Goal: Information Seeking & Learning: Learn about a topic

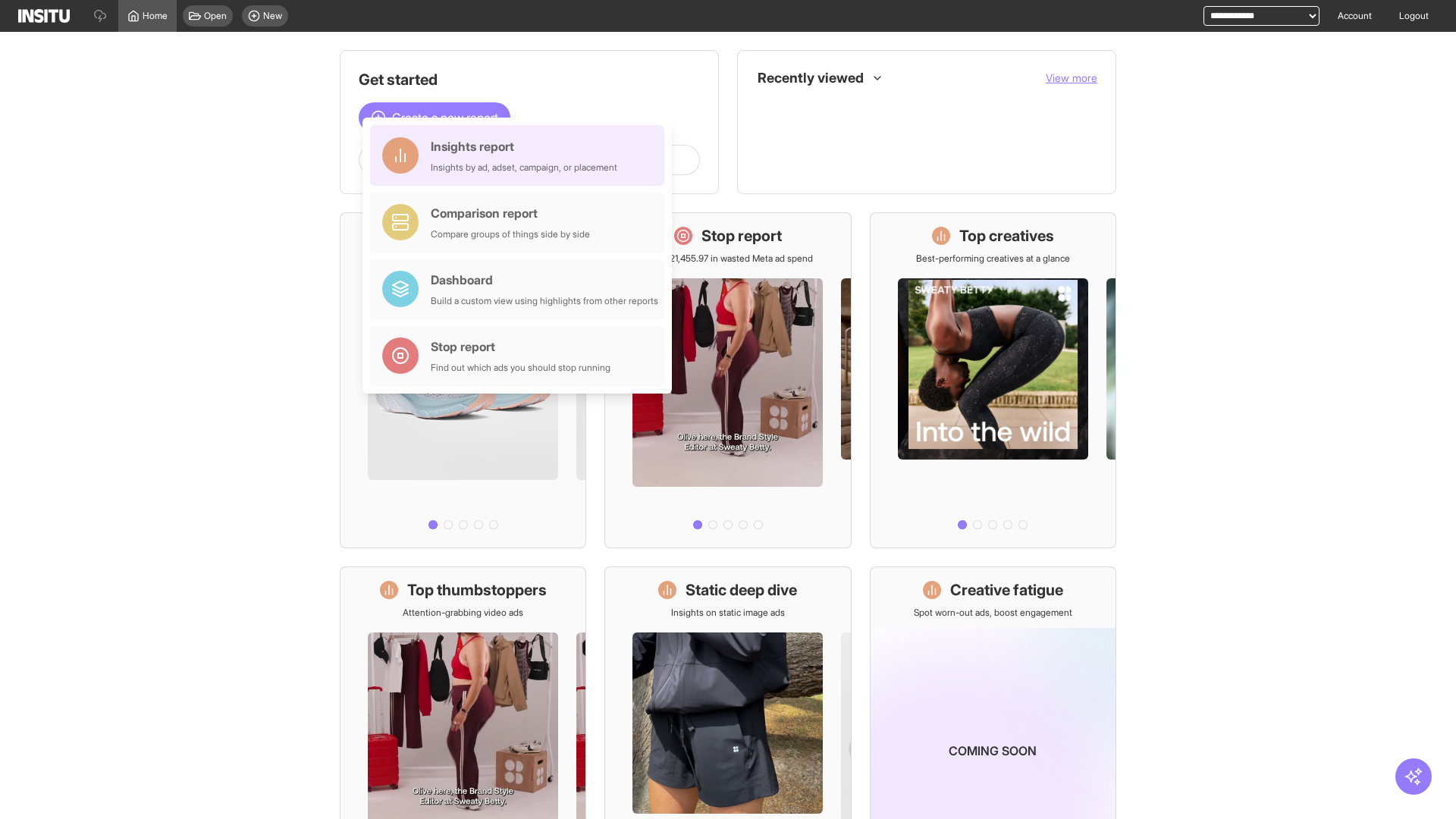
click at [521, 156] on div "Insights report Insights by ad, adset, campaign, or placement" at bounding box center [524, 155] width 186 height 36
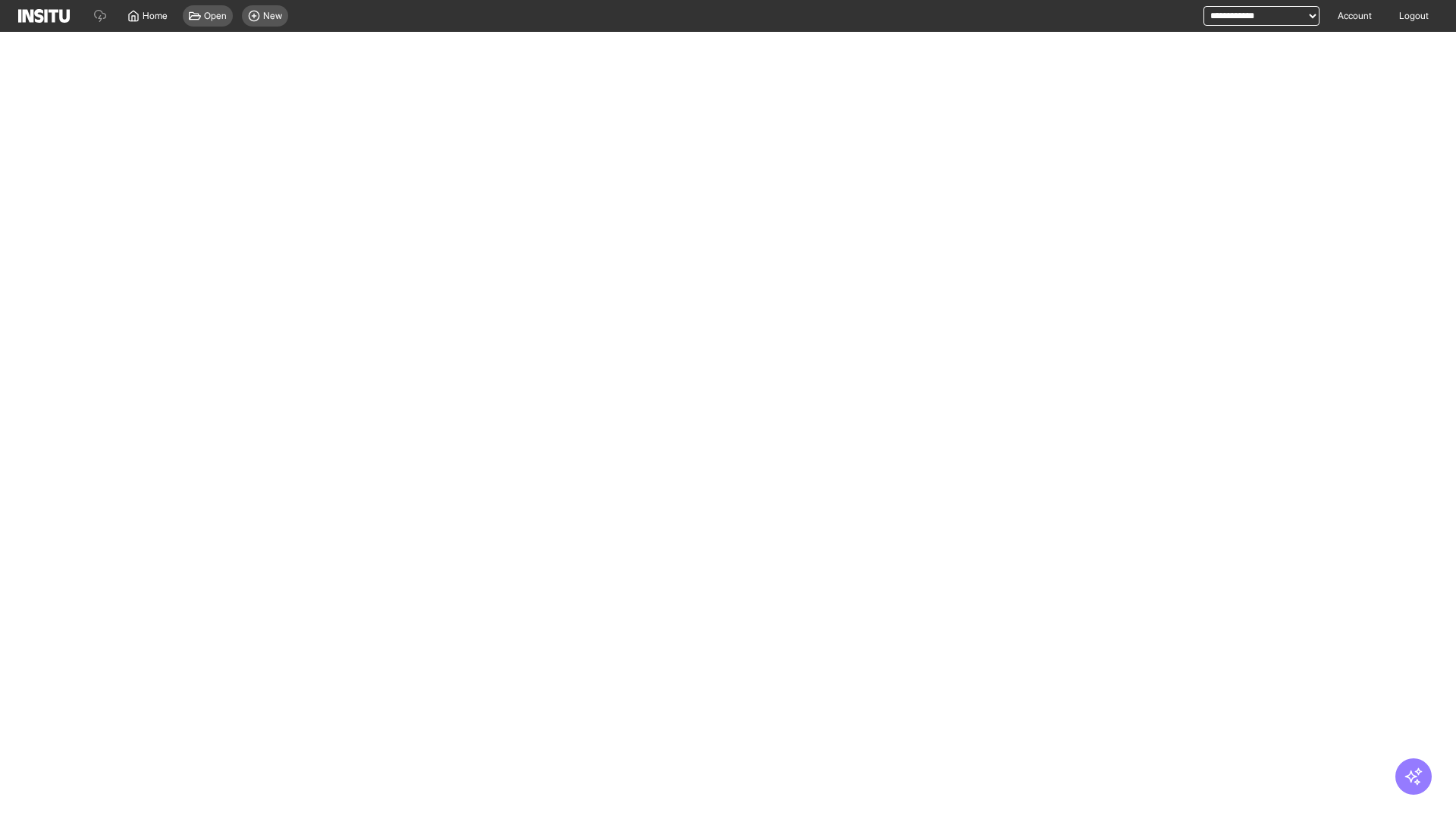
select select "**"
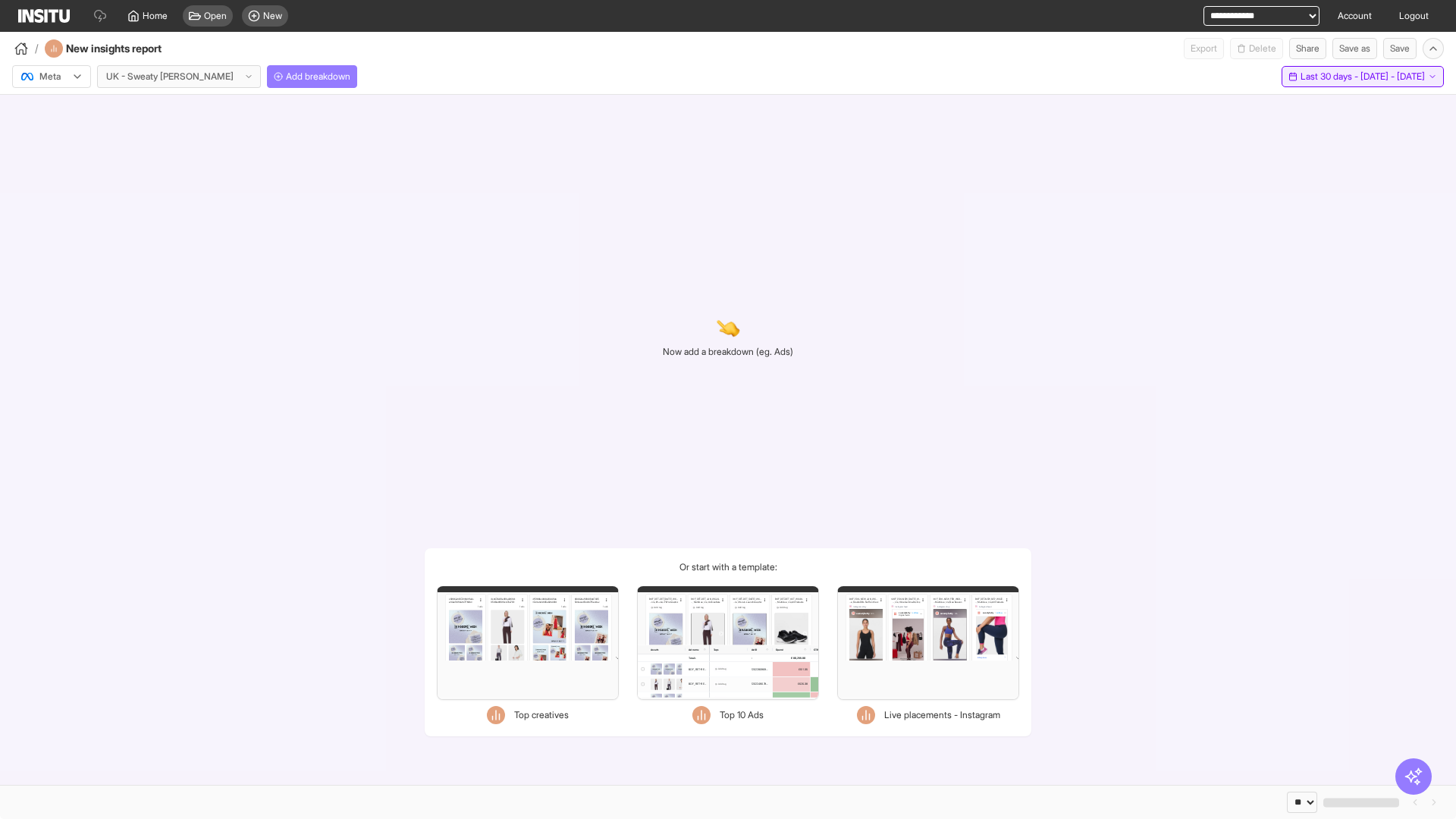
click at [1332, 76] on span "Last 30 days - [DATE] - [DATE]" at bounding box center [1362, 76] width 124 height 12
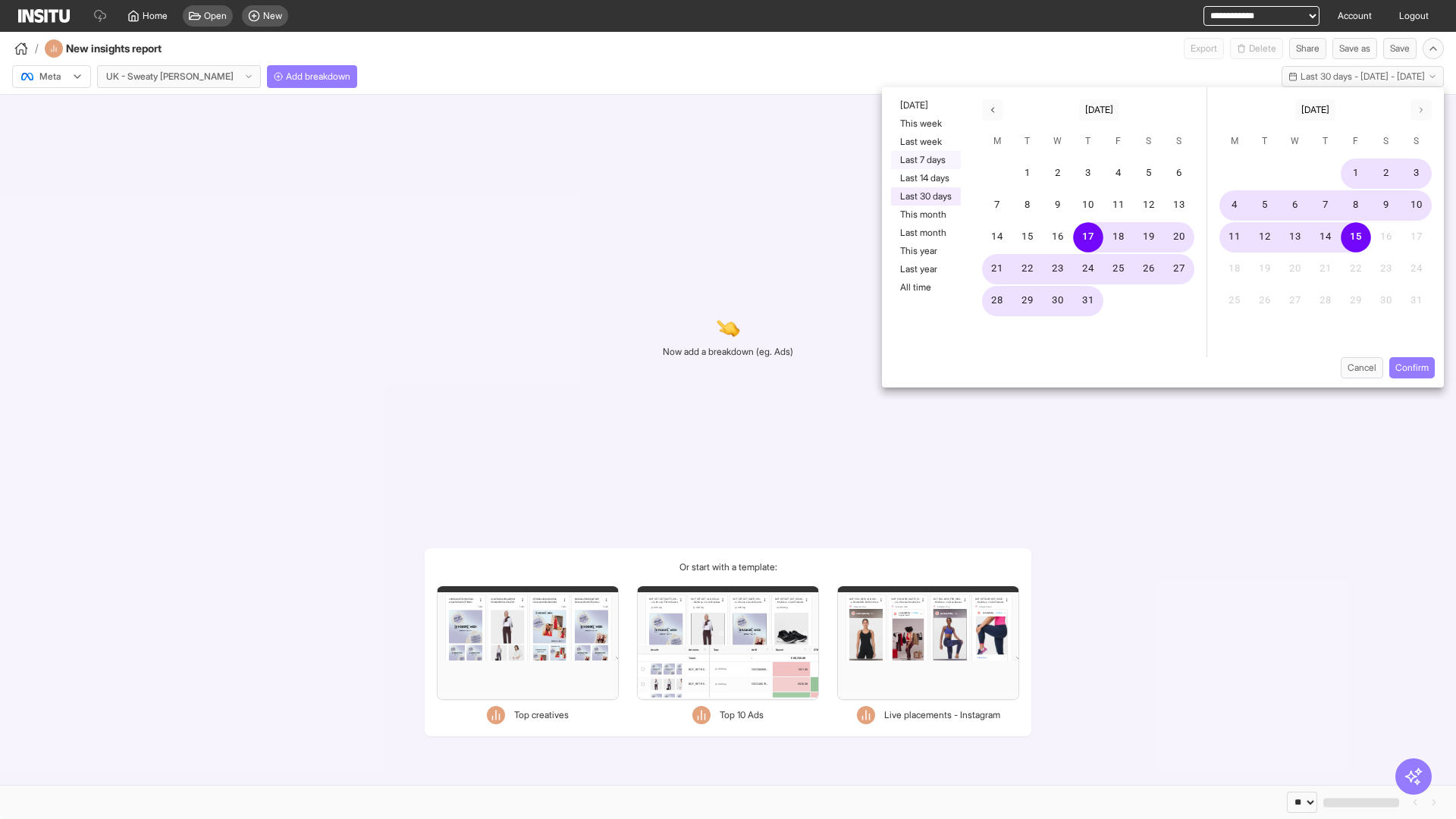
click at [924, 160] on button "Last 7 days" at bounding box center [925, 160] width 70 height 18
